Goal: Check status: Check status

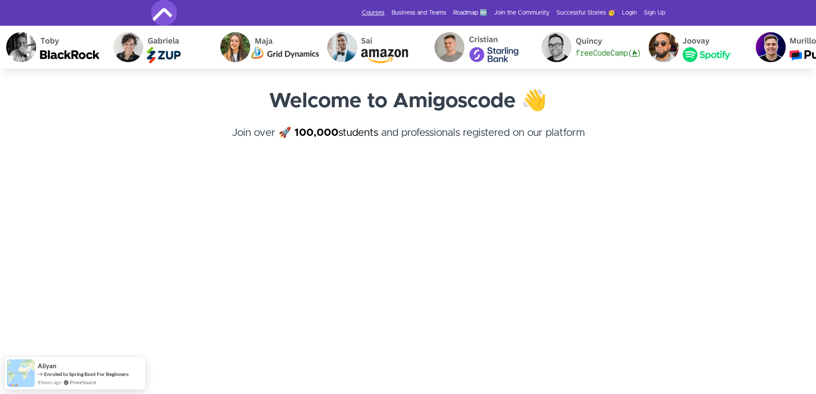
click at [377, 11] on link "Courses" at bounding box center [373, 13] width 23 height 9
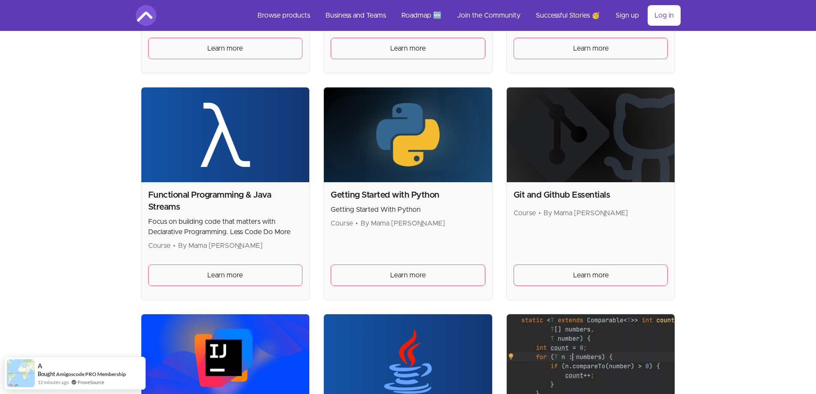
scroll to position [557, 0]
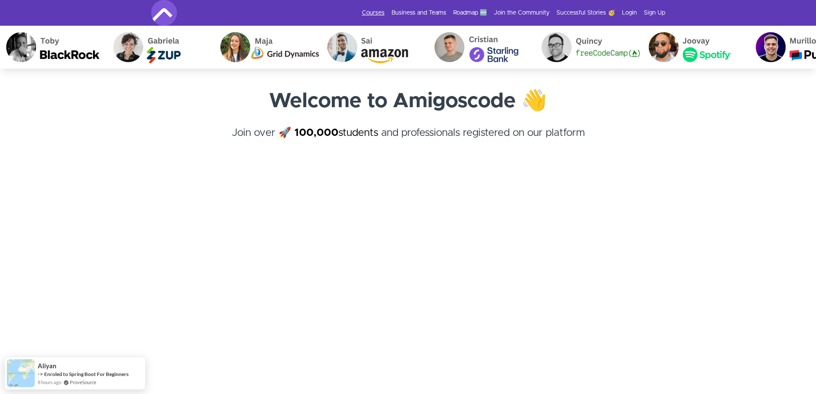
click at [374, 12] on link "Courses" at bounding box center [373, 13] width 23 height 9
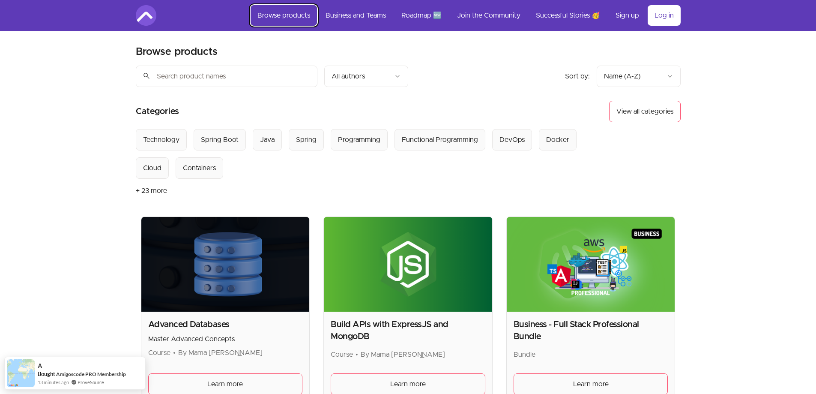
click at [293, 15] on link "Browse products" at bounding box center [284, 15] width 66 height 21
click at [476, 15] on link "Join the Community" at bounding box center [488, 15] width 77 height 21
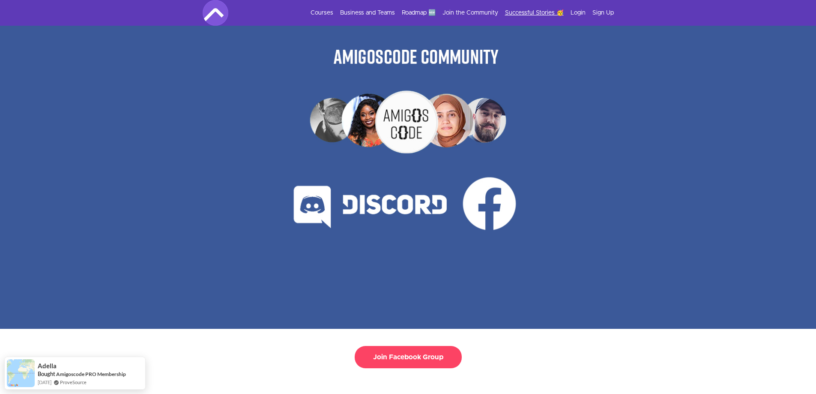
click at [532, 15] on link "Successful Stories 🥳" at bounding box center [534, 13] width 59 height 9
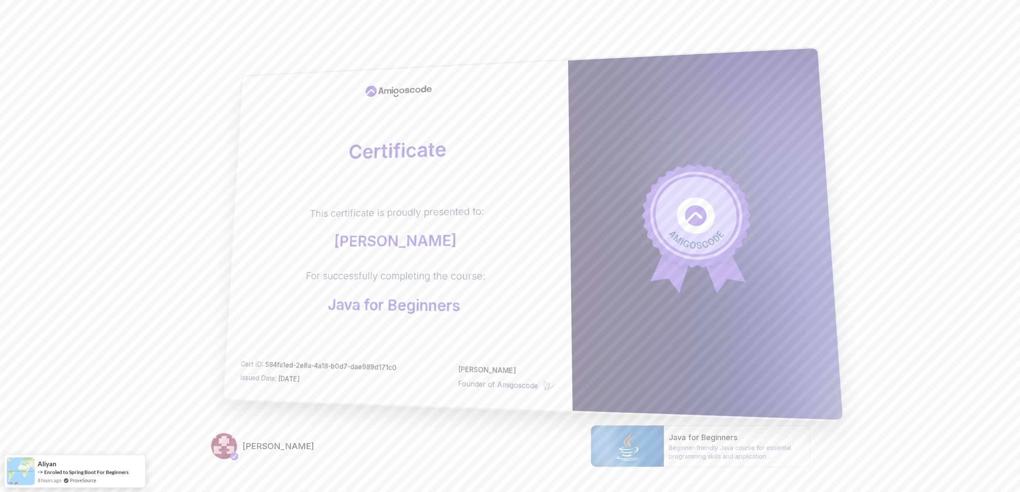
click at [438, 179] on div "Certificate This certificate is proudly presented to: Lada Kovjanić For success…" at bounding box center [398, 235] width 349 height 350
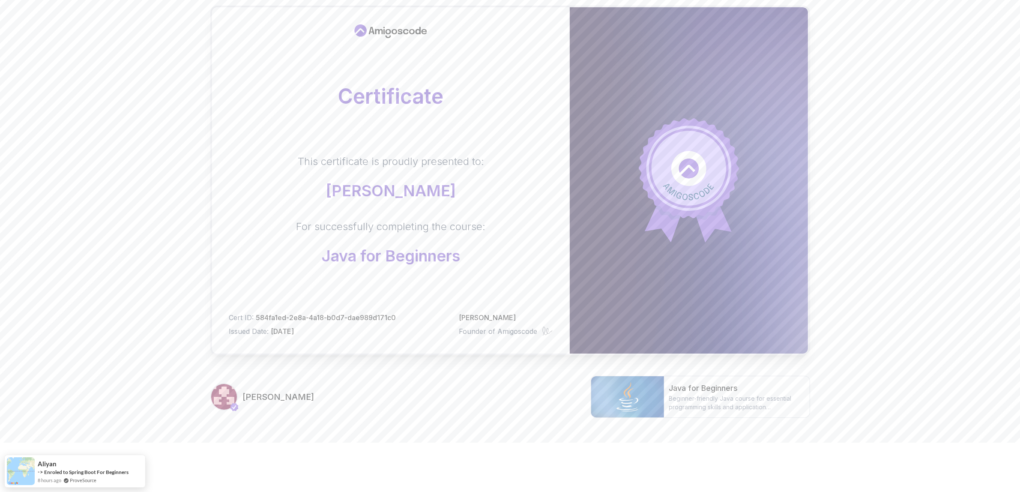
scroll to position [50, 0]
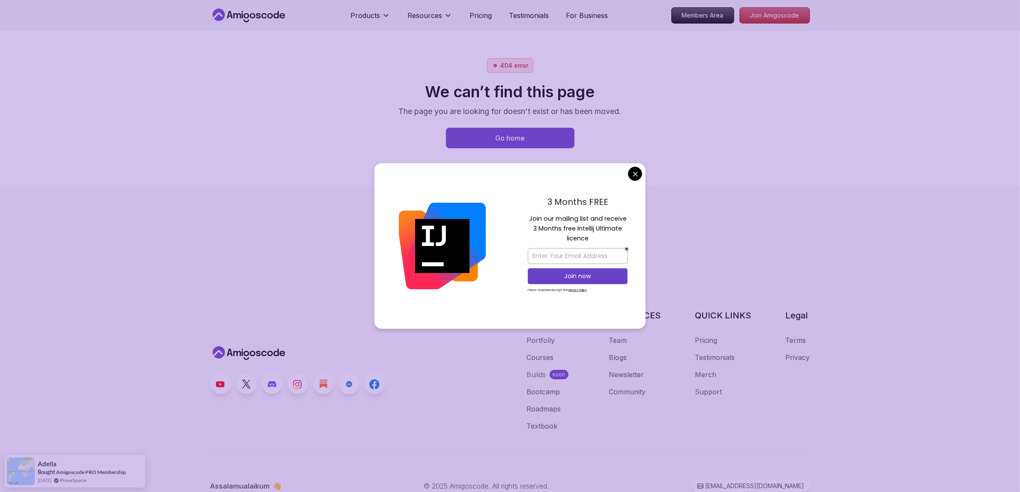
click at [633, 176] on body "Products Resources Pricing Testimonials For Business Members Area Join Amigosco…" at bounding box center [510, 246] width 1020 height 492
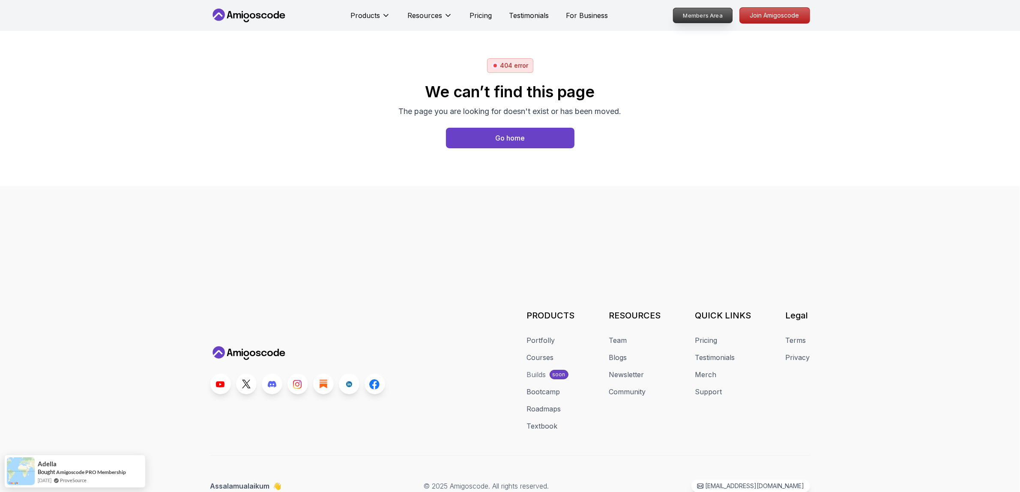
click at [694, 17] on p "Members Area" at bounding box center [702, 15] width 59 height 15
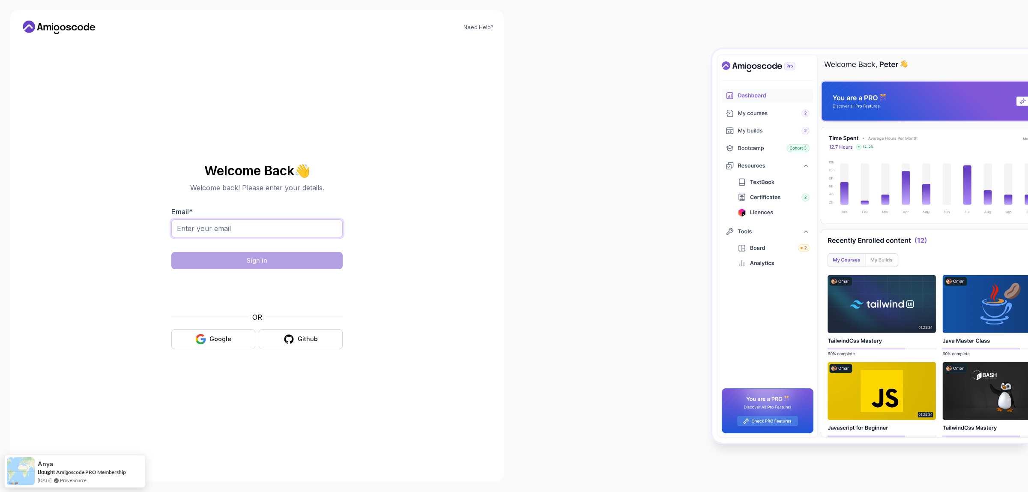
click at [200, 231] on input "Email *" at bounding box center [256, 228] width 171 height 18
type input "are"
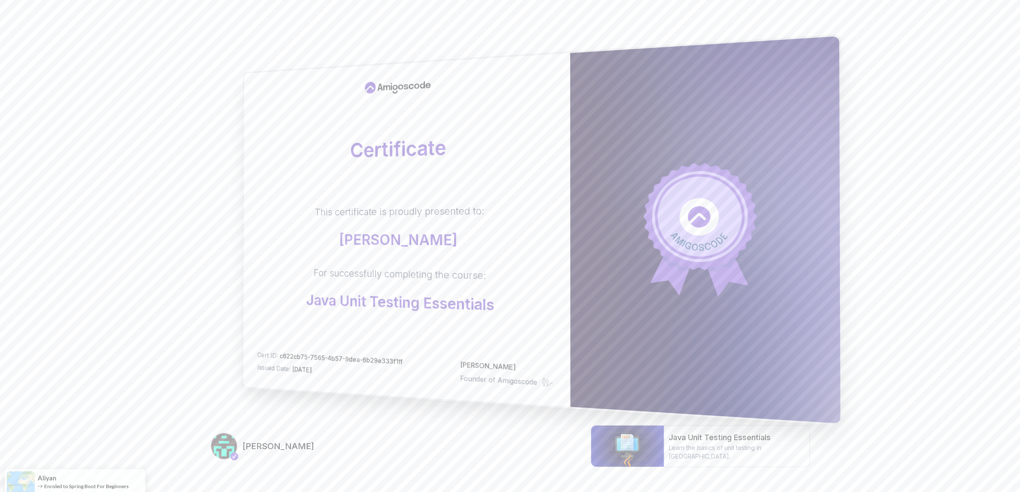
click at [401, 243] on p "Hiba Babaazi" at bounding box center [400, 239] width 170 height 17
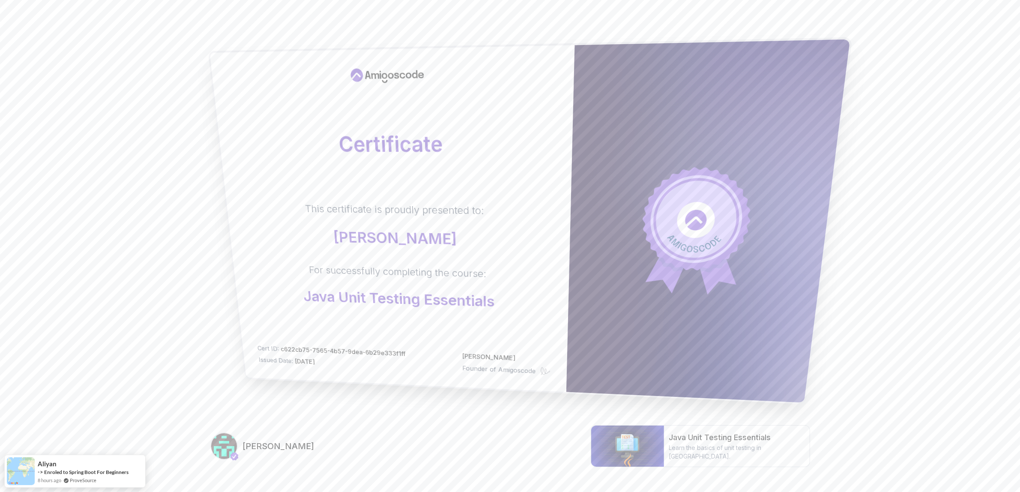
click at [452, 371] on div "Certificate This certificate is proudly presented to: Hiba Babaazi For successf…" at bounding box center [392, 218] width 365 height 347
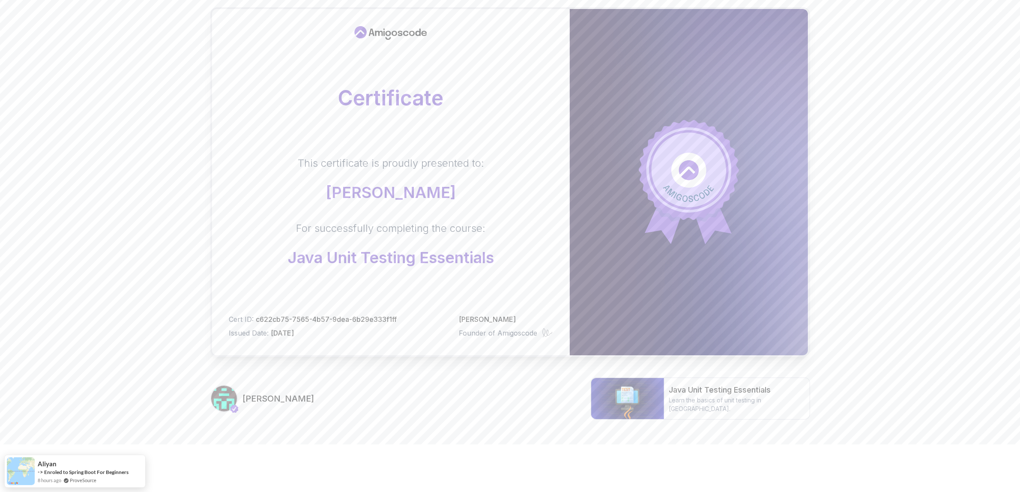
scroll to position [50, 0]
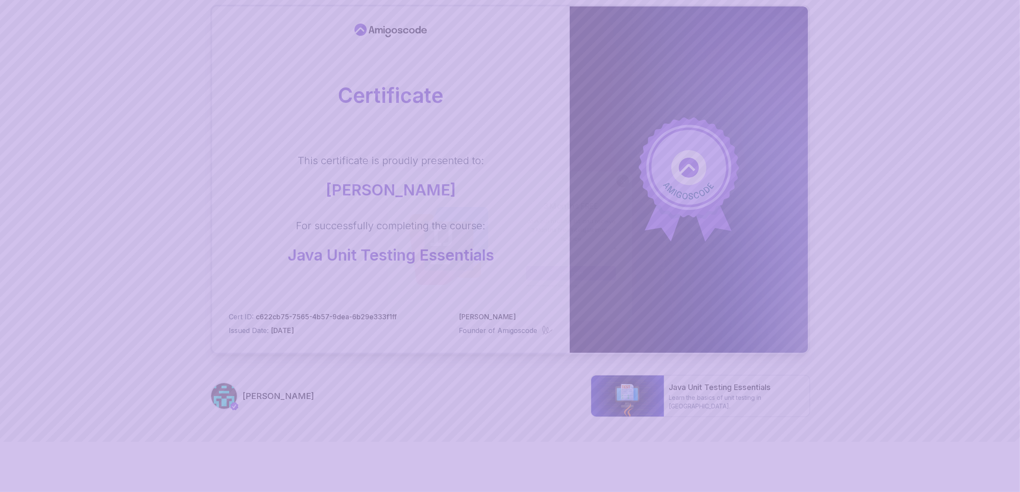
click at [629, 177] on body "Certificate This certificate is proudly presented to: Hiba Babaazi For successf…" at bounding box center [510, 221] width 1020 height 542
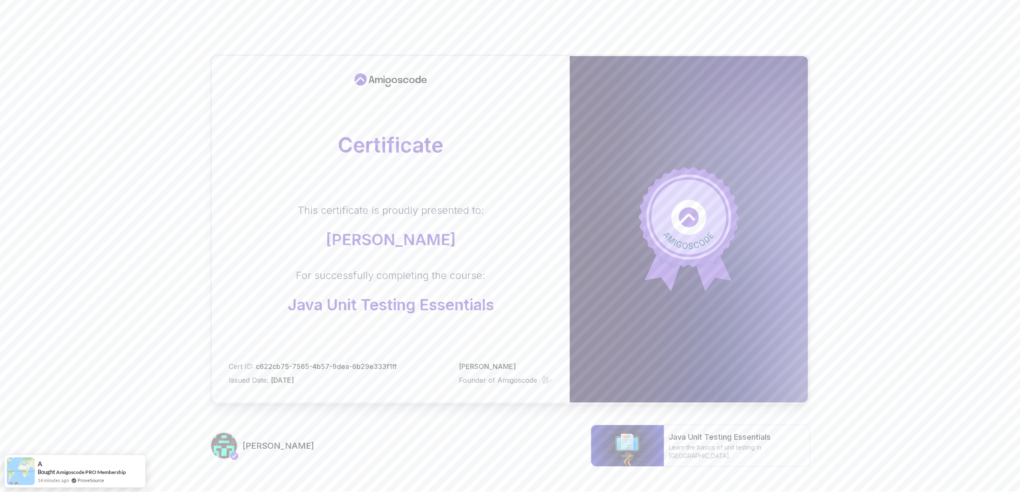
scroll to position [0, 0]
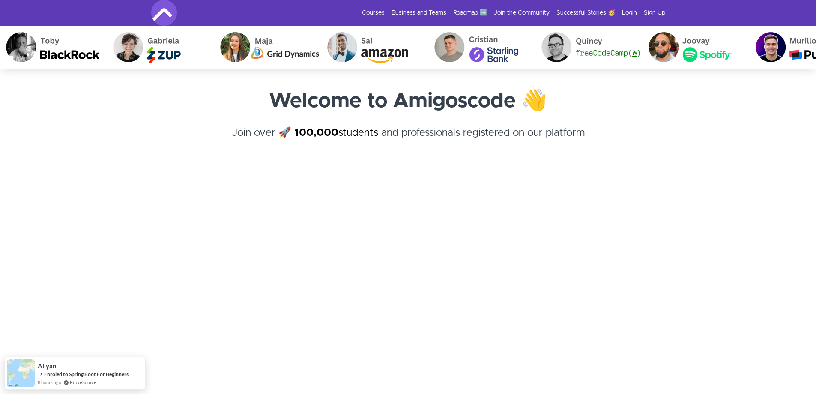
click at [628, 10] on link "Login" at bounding box center [629, 13] width 15 height 9
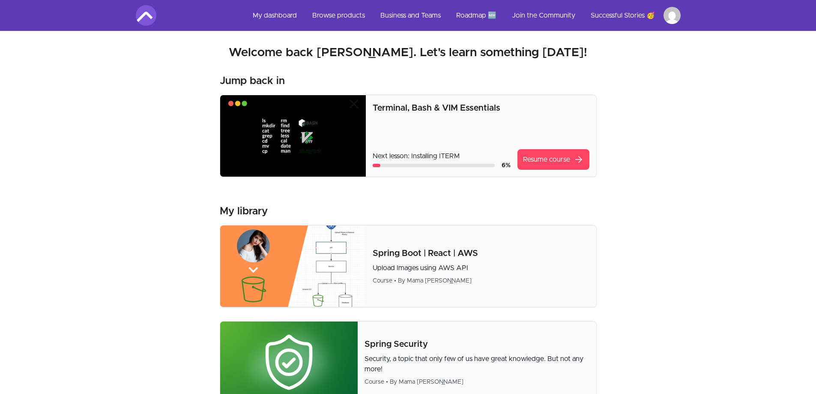
click at [144, 16] on img at bounding box center [146, 15] width 21 height 21
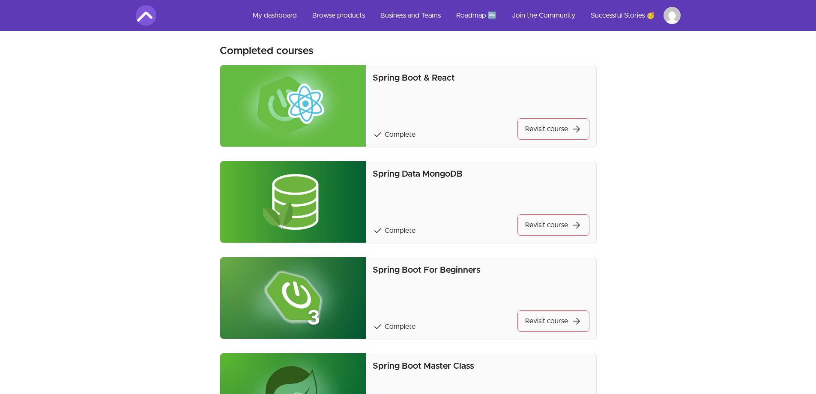
scroll to position [386, 0]
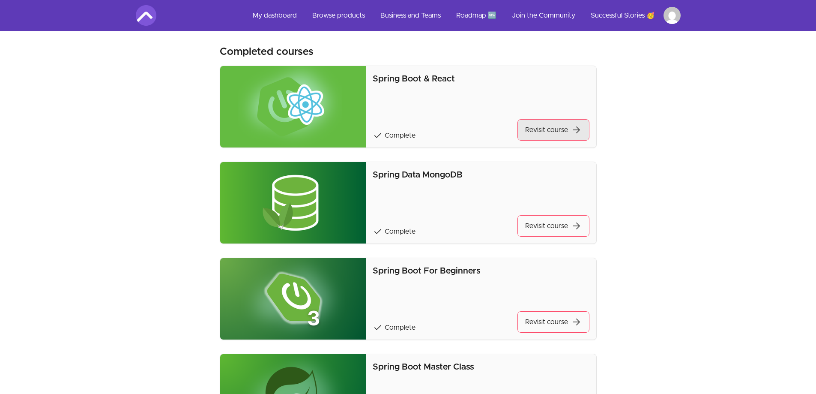
click at [580, 128] on span "arrow_forward" at bounding box center [577, 130] width 10 height 10
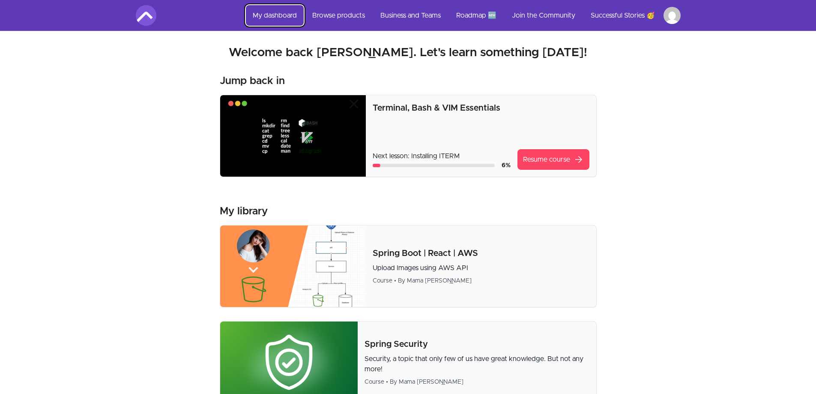
click at [284, 12] on link "My dashboard" at bounding box center [275, 15] width 58 height 21
click at [272, 17] on link "My dashboard" at bounding box center [275, 15] width 58 height 21
click at [323, 17] on link "Browse products" at bounding box center [338, 15] width 66 height 21
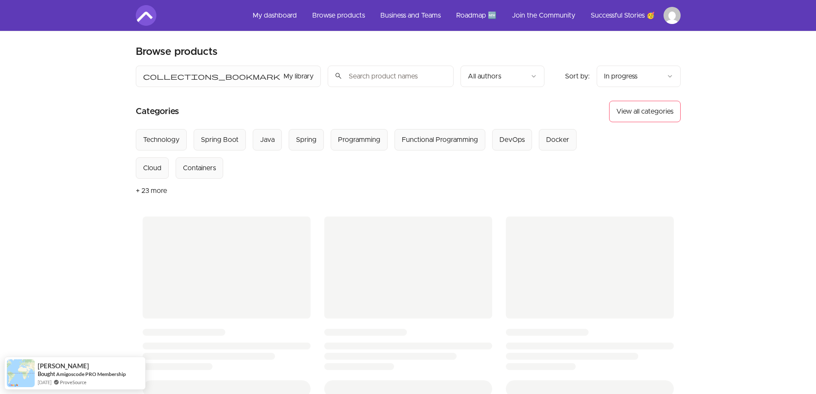
click at [328, 78] on input "search" at bounding box center [391, 76] width 126 height 21
paste input "cert_y6syhv9f"
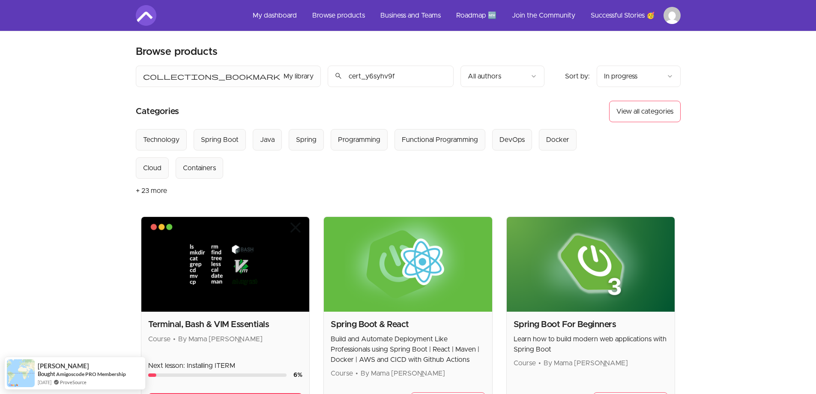
type input "cert_y6syhv9f"
